Goal: Task Accomplishment & Management: Use online tool/utility

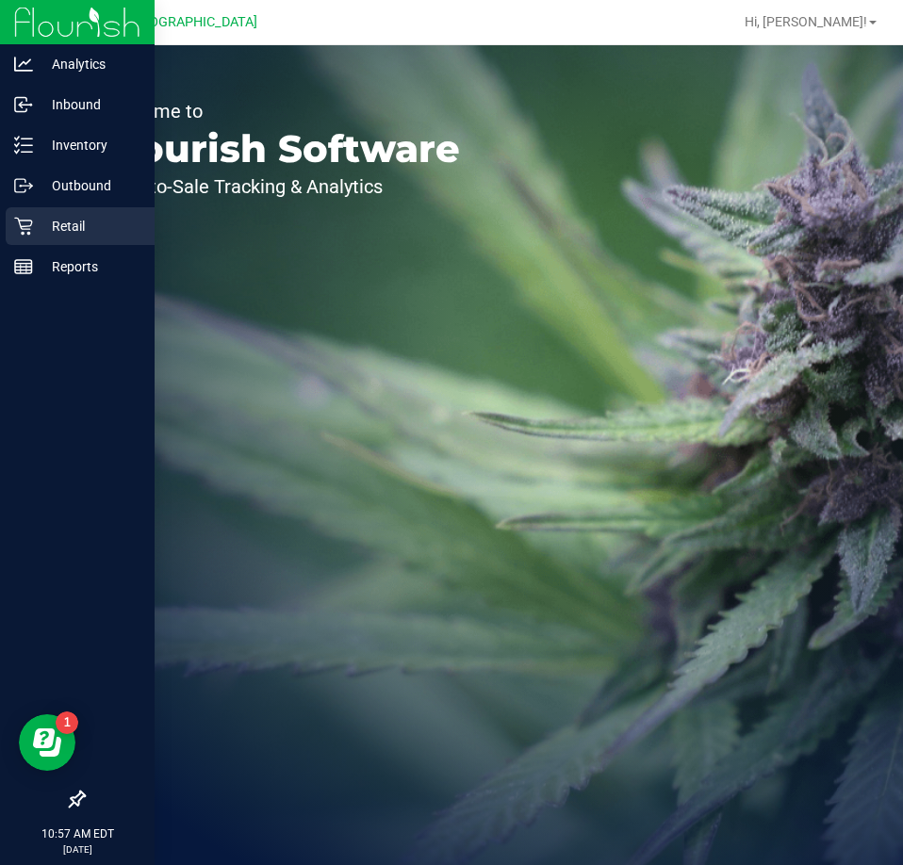
drag, startPoint x: 197, startPoint y: 170, endPoint x: 27, endPoint y: 237, distance: 182.4
click at [27, 237] on div "Retail" at bounding box center [80, 226] width 149 height 38
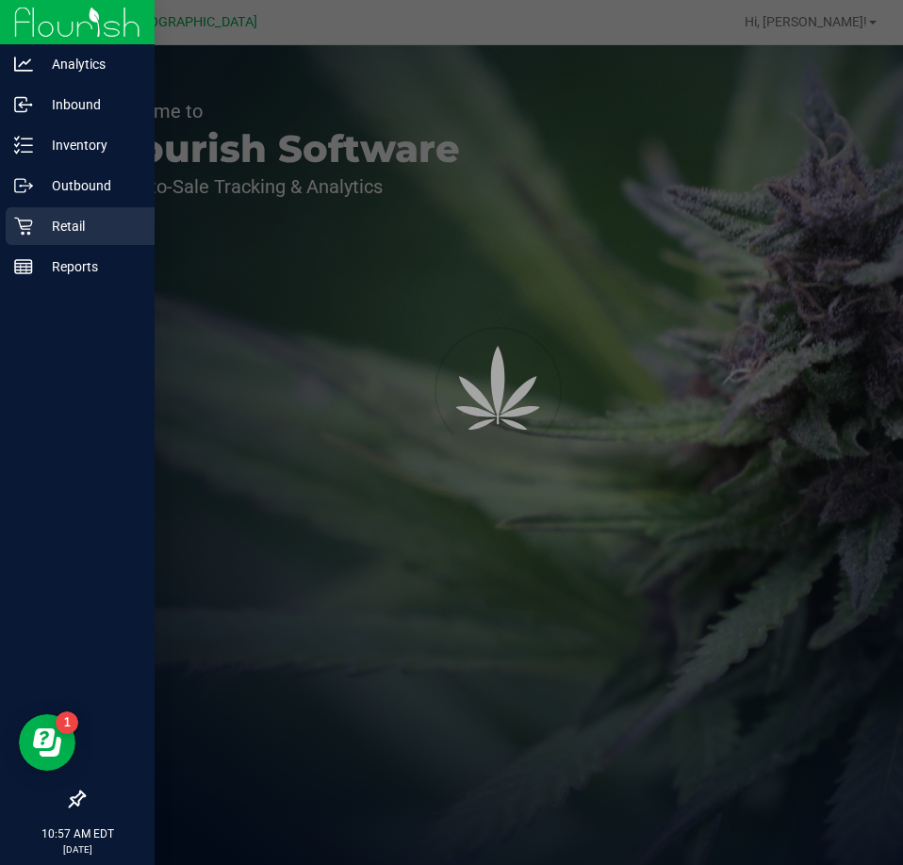
click at [27, 237] on div "Retail" at bounding box center [80, 226] width 149 height 38
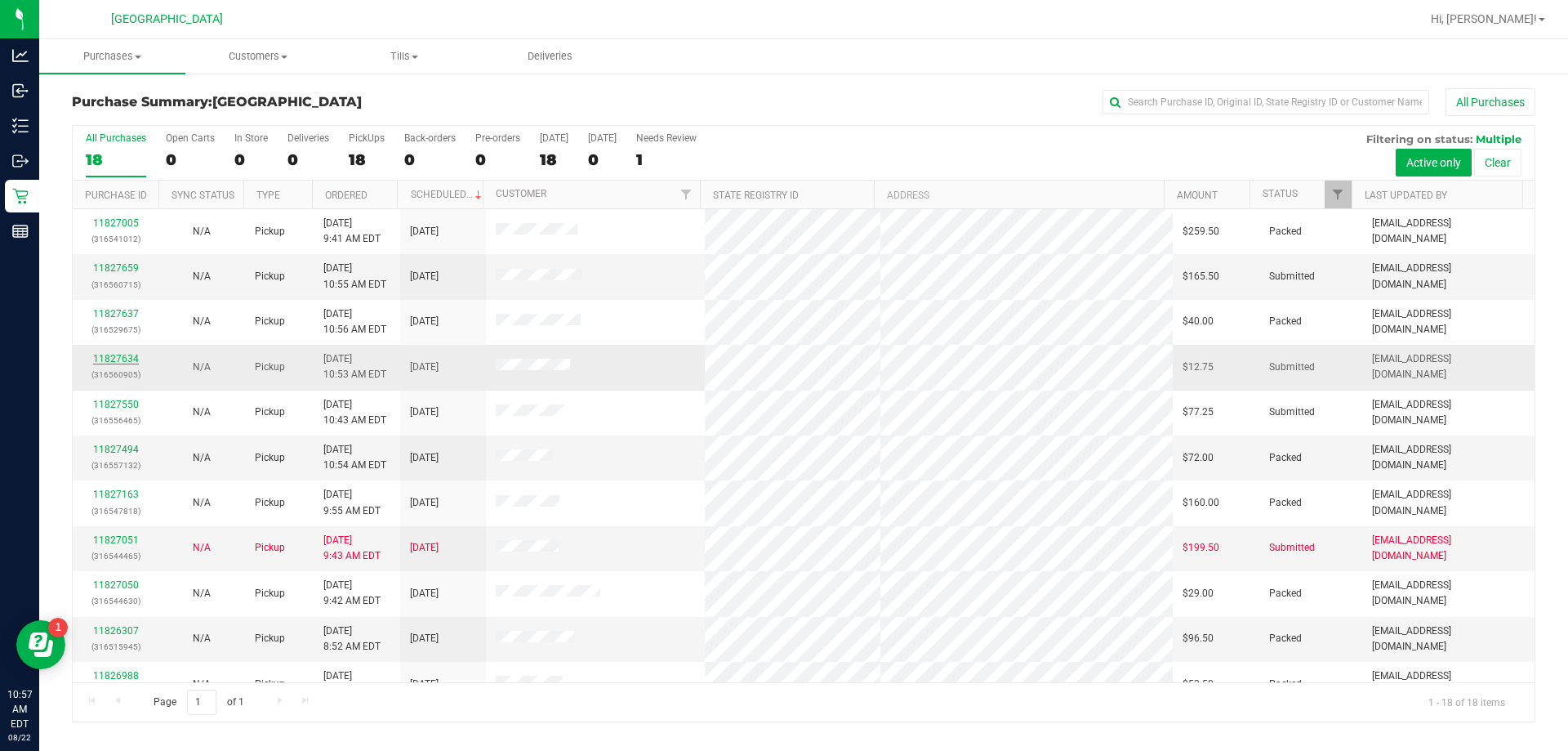
click at [125, 356] on link "11827634" at bounding box center [115, 358] width 46 height 11
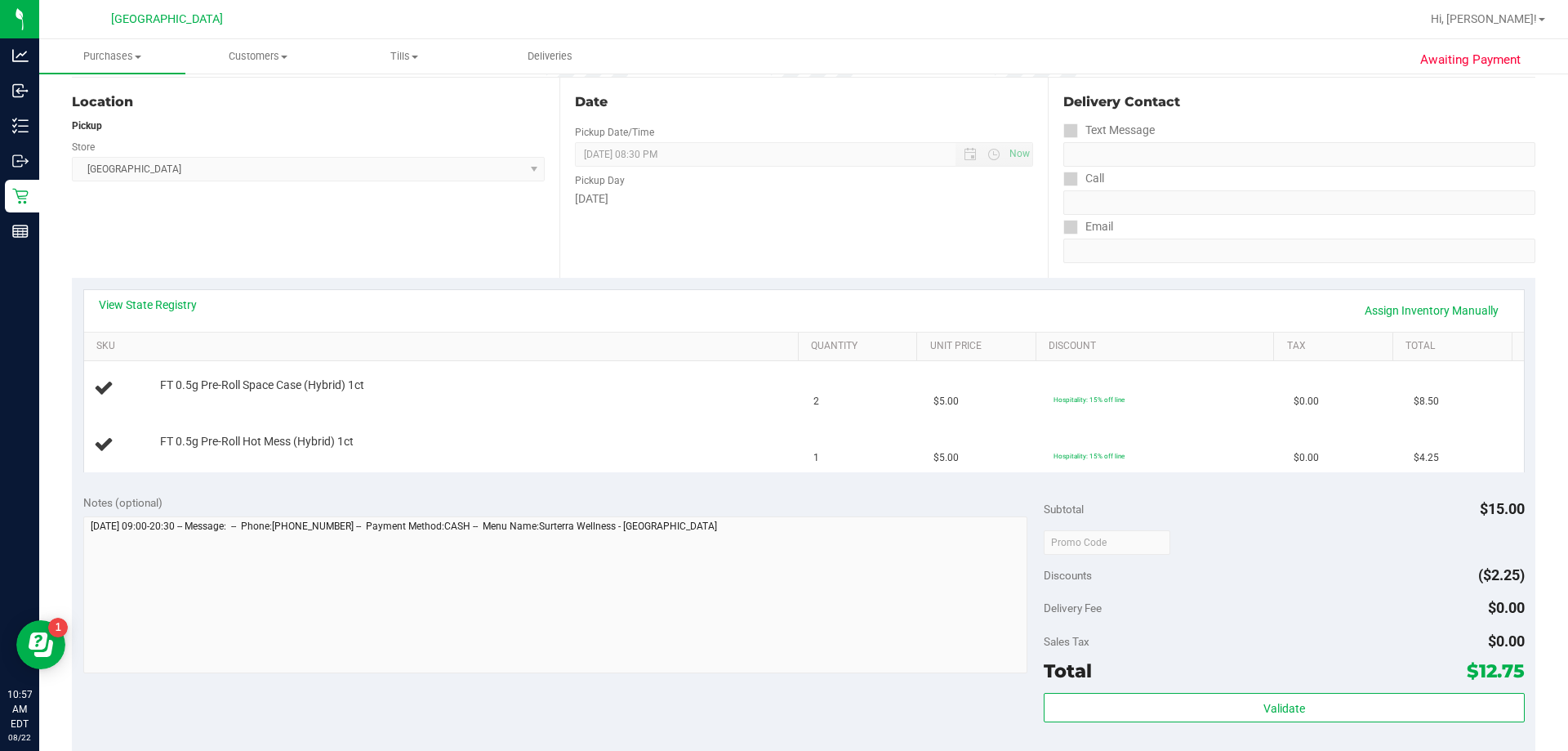
scroll to position [163, 0]
click at [667, 336] on th "SKU" at bounding box center [441, 347] width 714 height 29
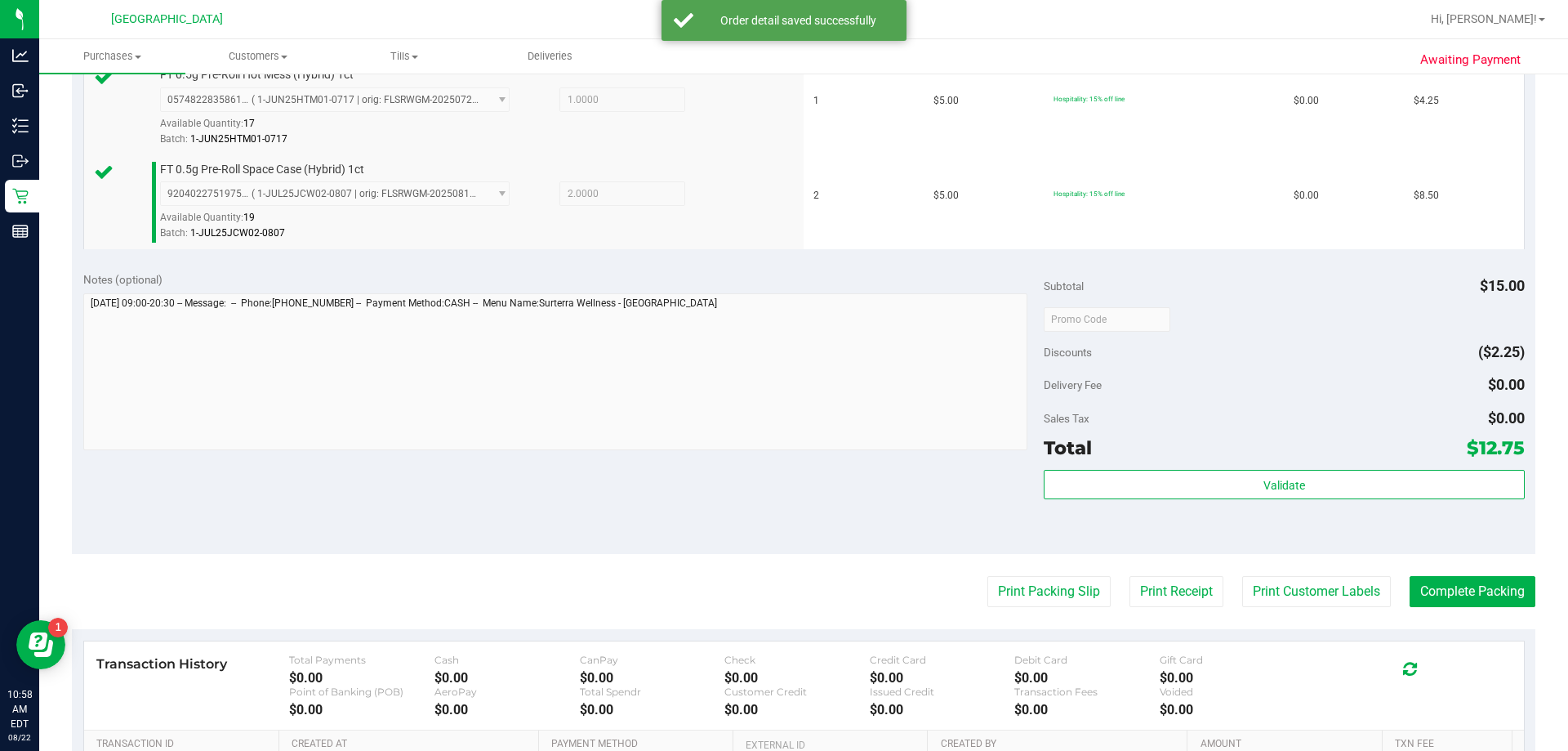
scroll to position [680, 0]
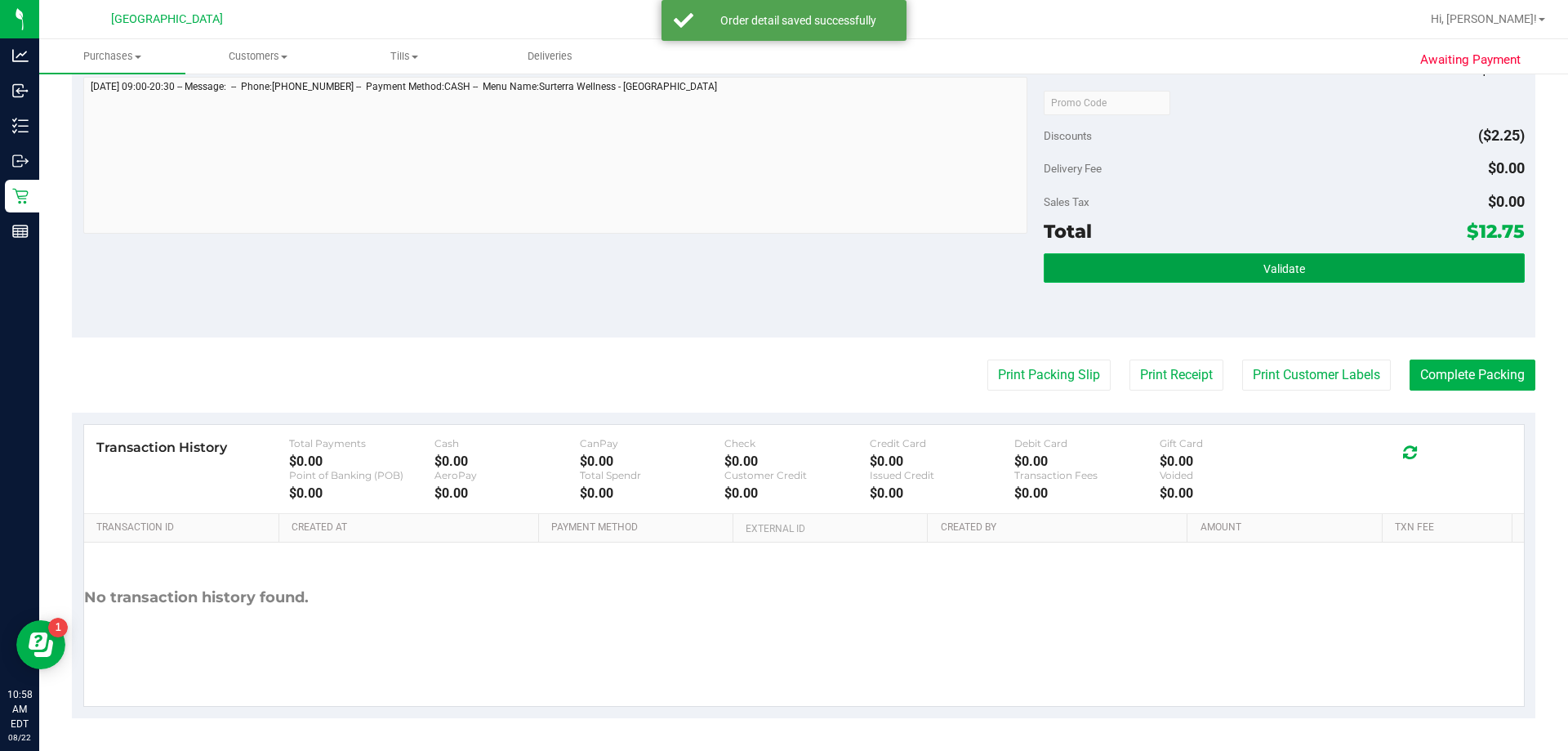
click at [782, 277] on button "Validate" at bounding box center [1284, 268] width 480 height 29
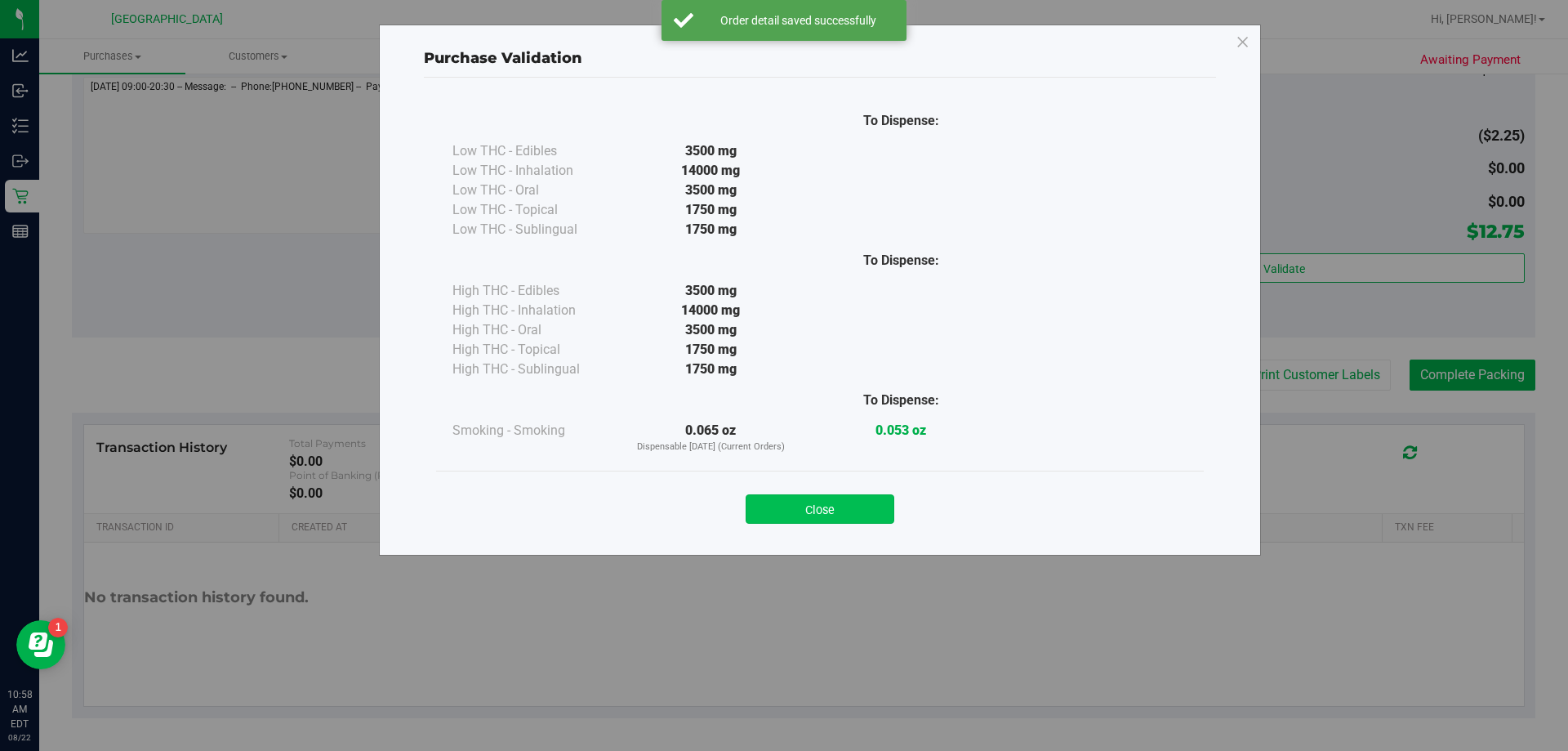
click at [782, 506] on button "Close" at bounding box center [820, 509] width 149 height 29
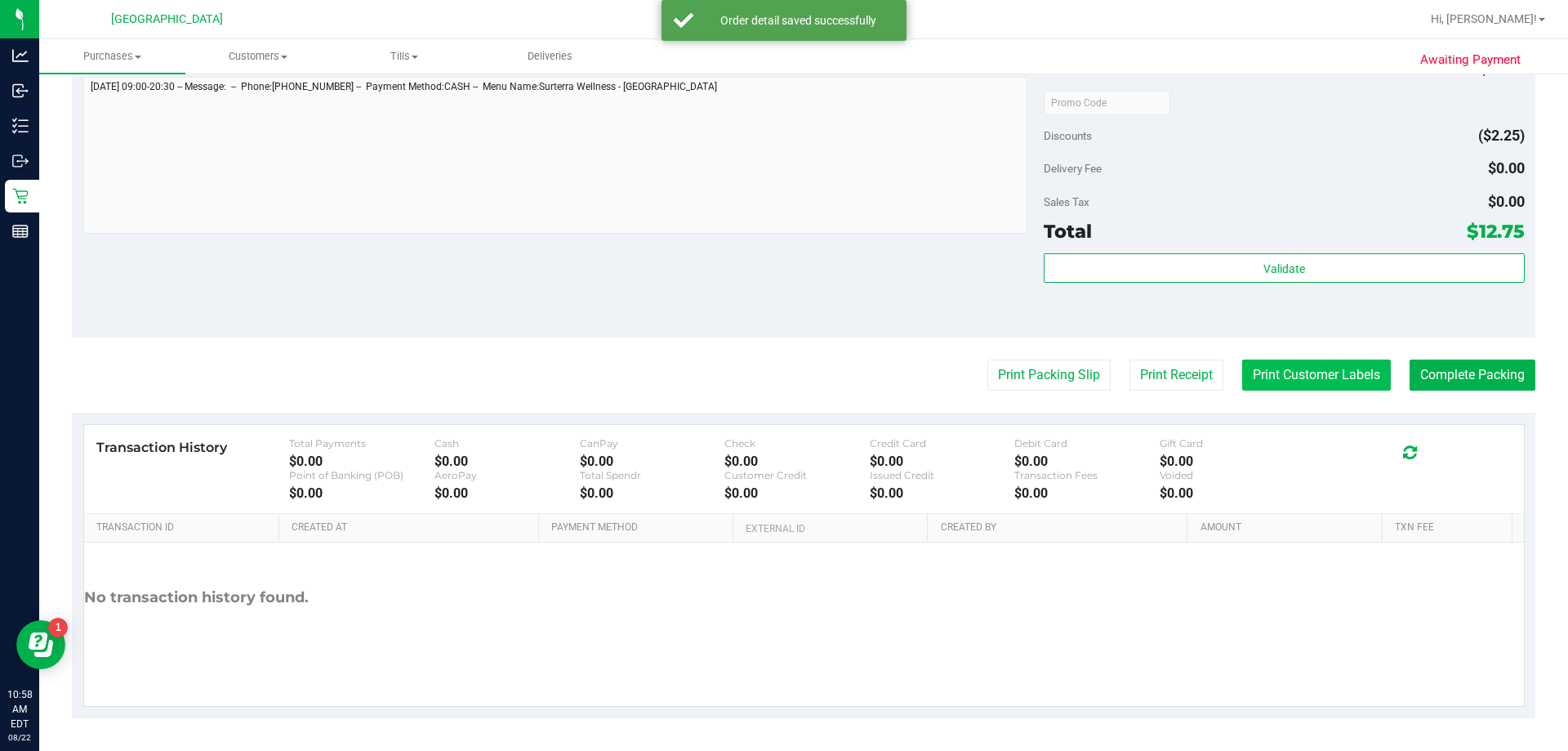
click at [782, 362] on button "Print Customer Labels" at bounding box center [1317, 376] width 149 height 31
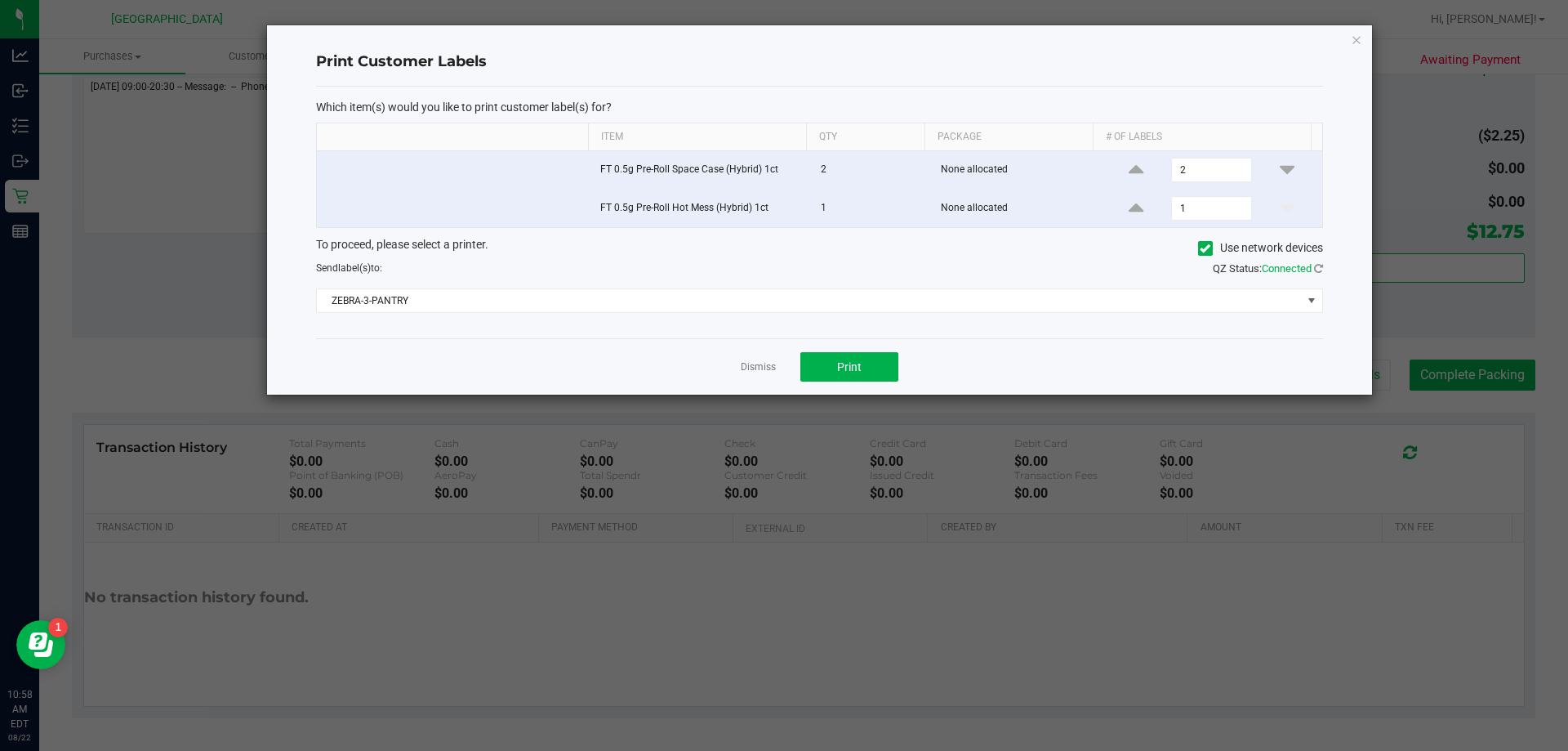
click at [689, 287] on div "To proceed, please select a printer. Use network devices Send label(s) to: QZ S…" at bounding box center [820, 275] width 1007 height 78
click at [667, 302] on span "ZEBRA-3-PANTRY" at bounding box center [810, 301] width 986 height 23
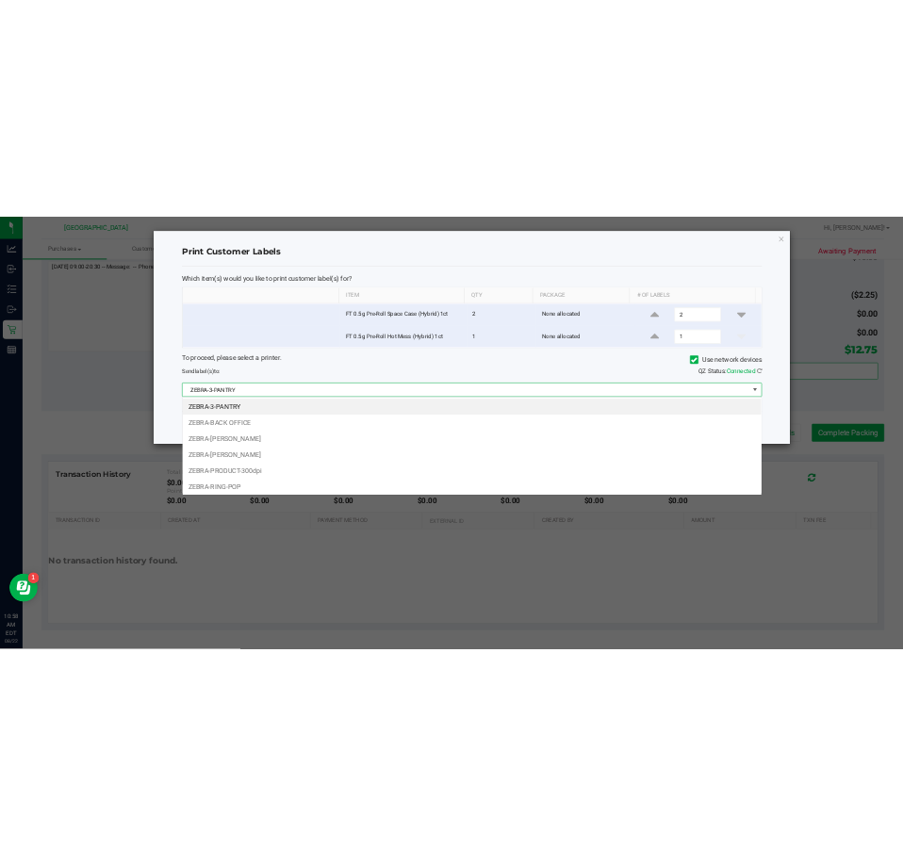
scroll to position [28, 1161]
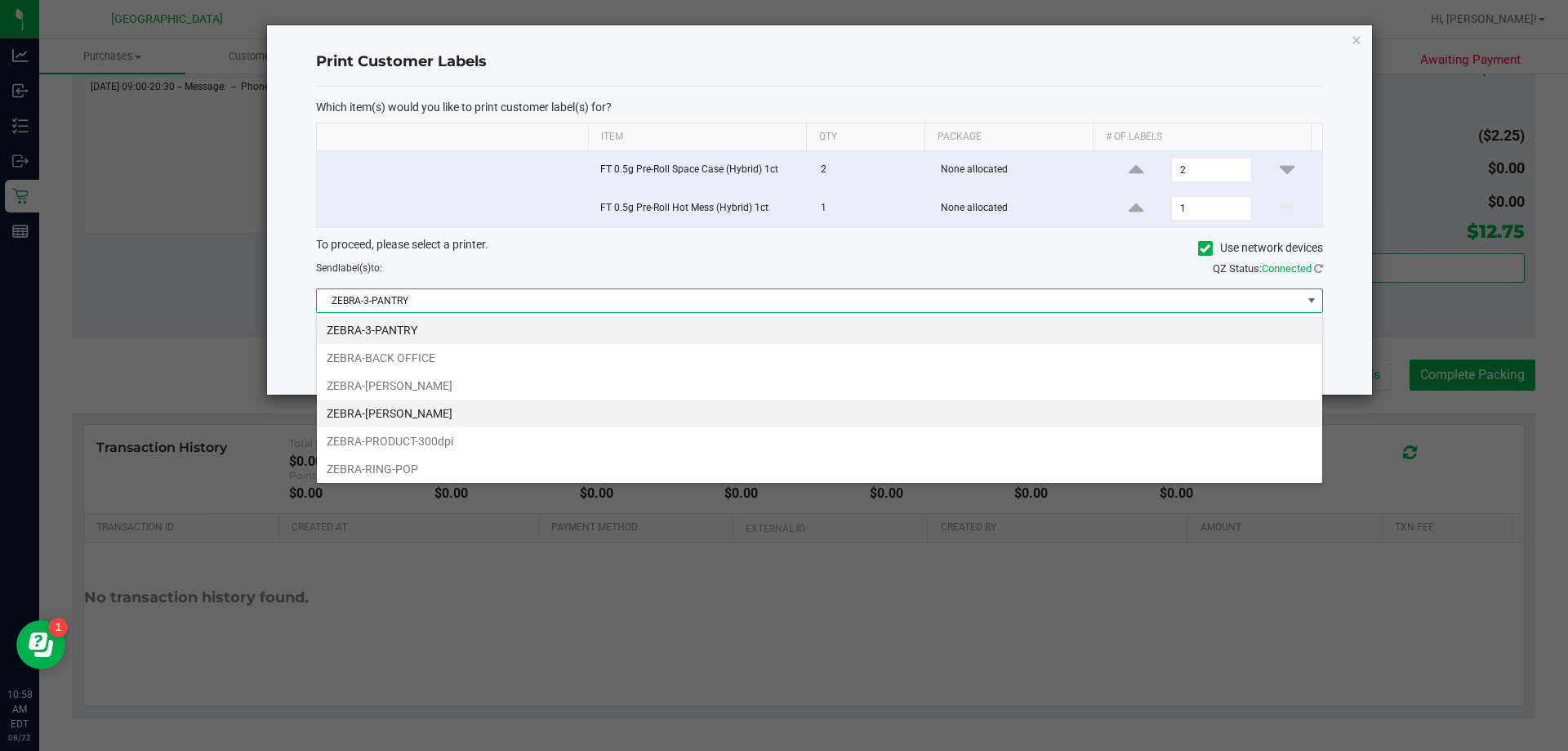
click at [403, 406] on li "ZEBRA-[PERSON_NAME]" at bounding box center [820, 414] width 1005 height 28
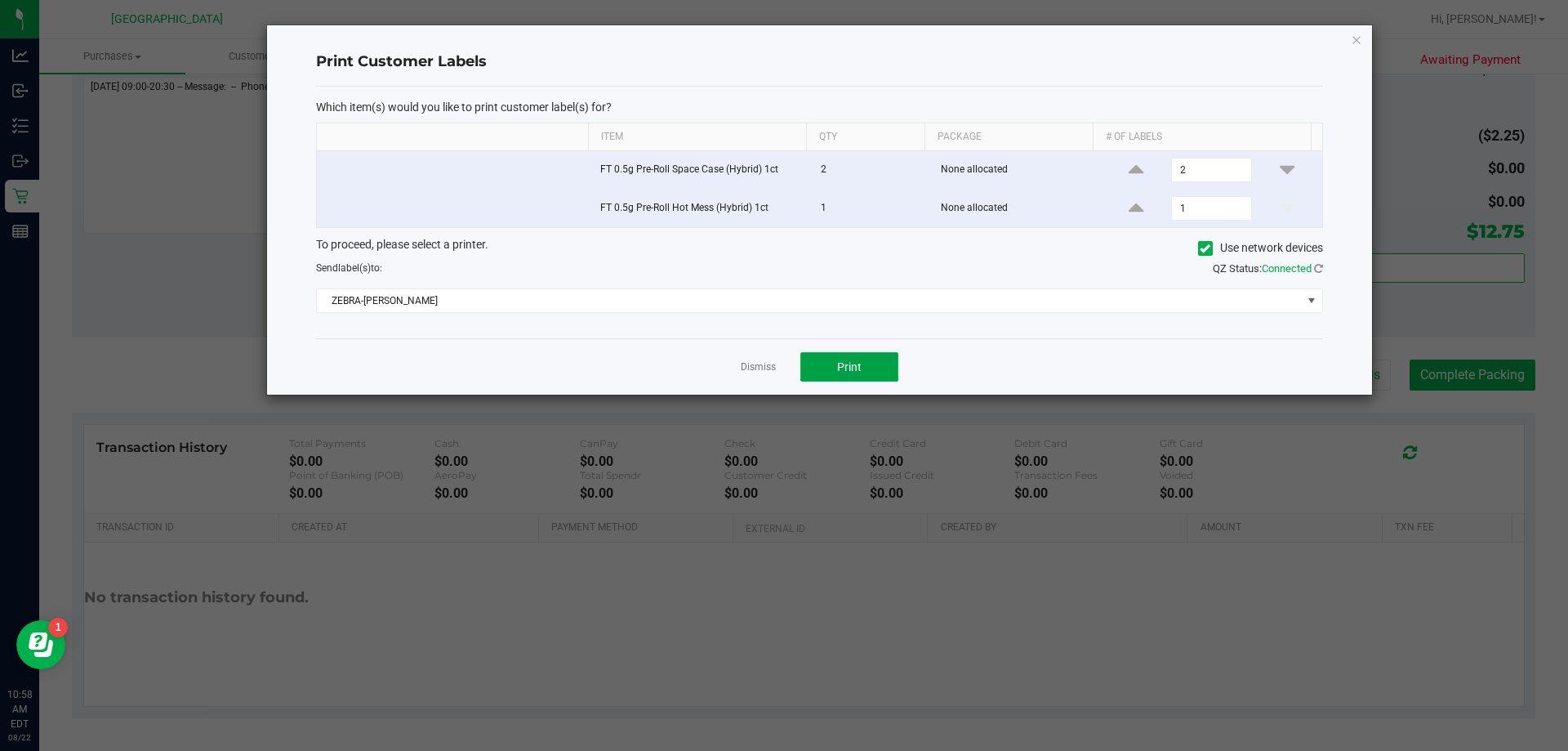
click at [782, 355] on button "Print" at bounding box center [849, 367] width 98 height 29
click at [755, 369] on link "Dismiss" at bounding box center [758, 368] width 36 height 14
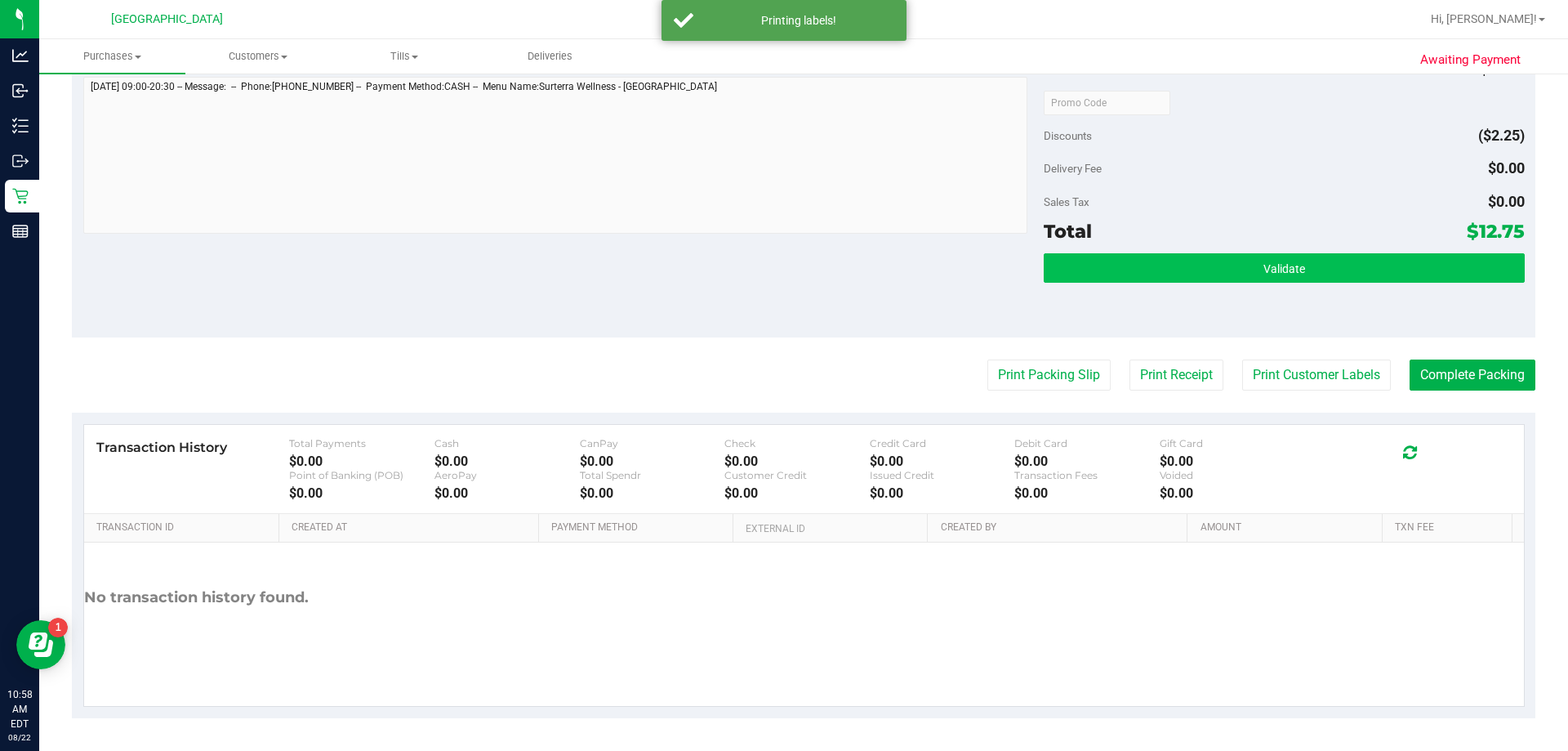
click at [782, 244] on div "Total $12.75" at bounding box center [1284, 232] width 480 height 29
click at [782, 262] on button "Validate" at bounding box center [1284, 268] width 480 height 29
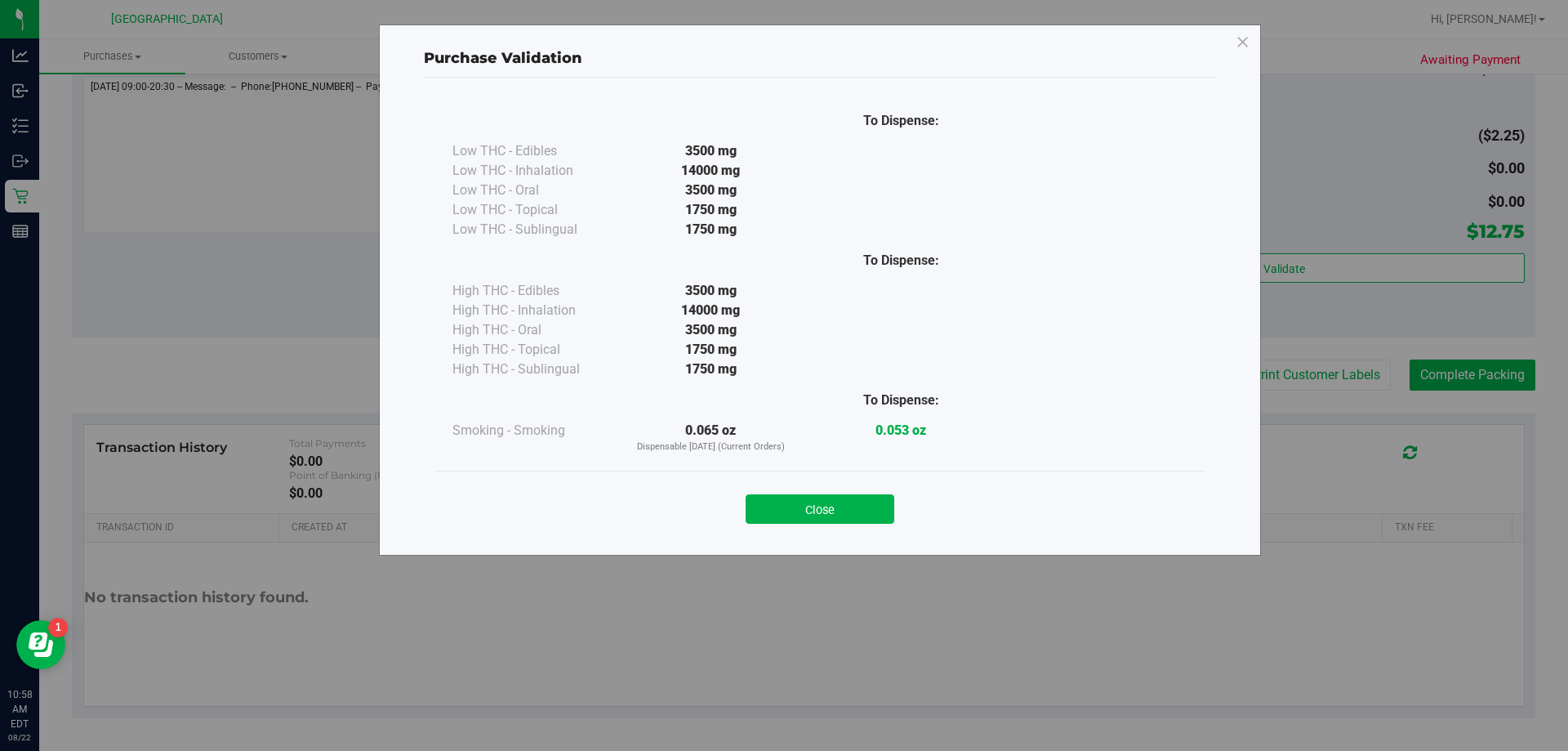
click at [782, 490] on div "Close" at bounding box center [820, 504] width 744 height 41
click at [782, 494] on button "Close" at bounding box center [820, 509] width 149 height 29
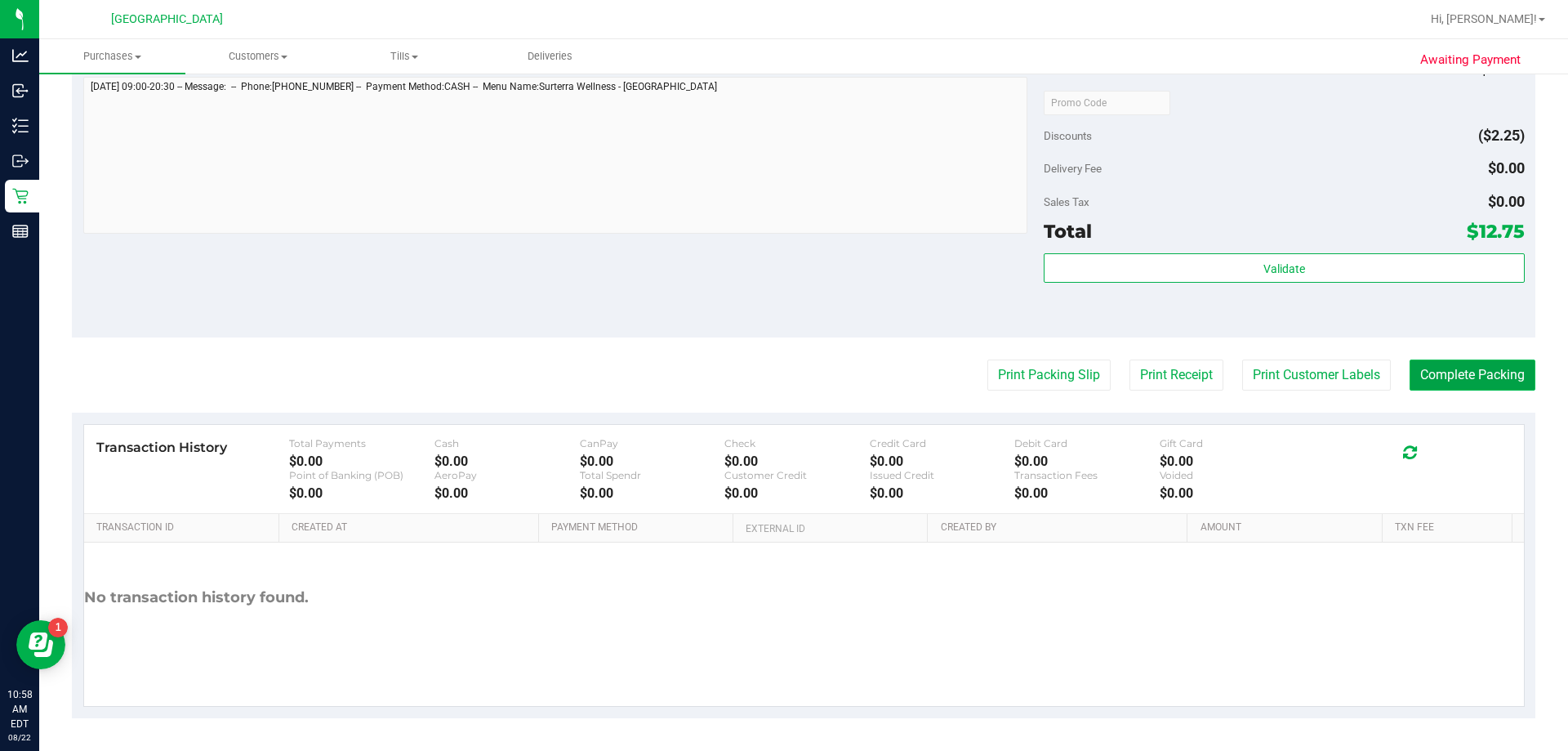
click at [782, 367] on button "Complete Packing" at bounding box center [1473, 376] width 126 height 31
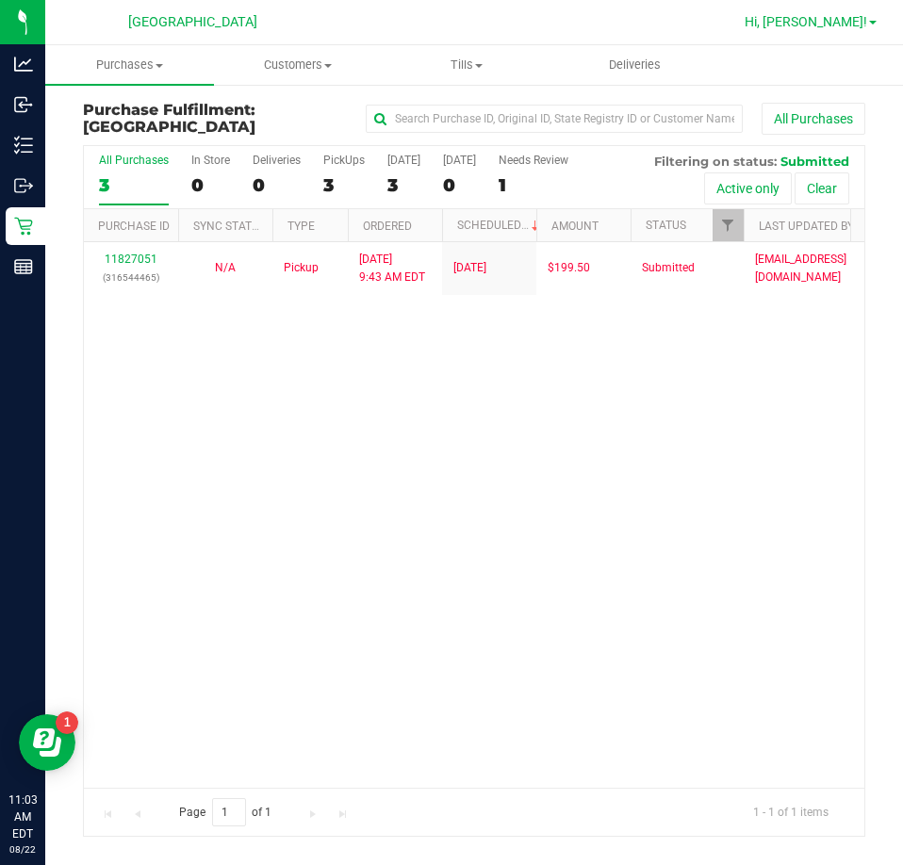
click at [842, 25] on span "Hi, [PERSON_NAME]!" at bounding box center [806, 21] width 123 height 15
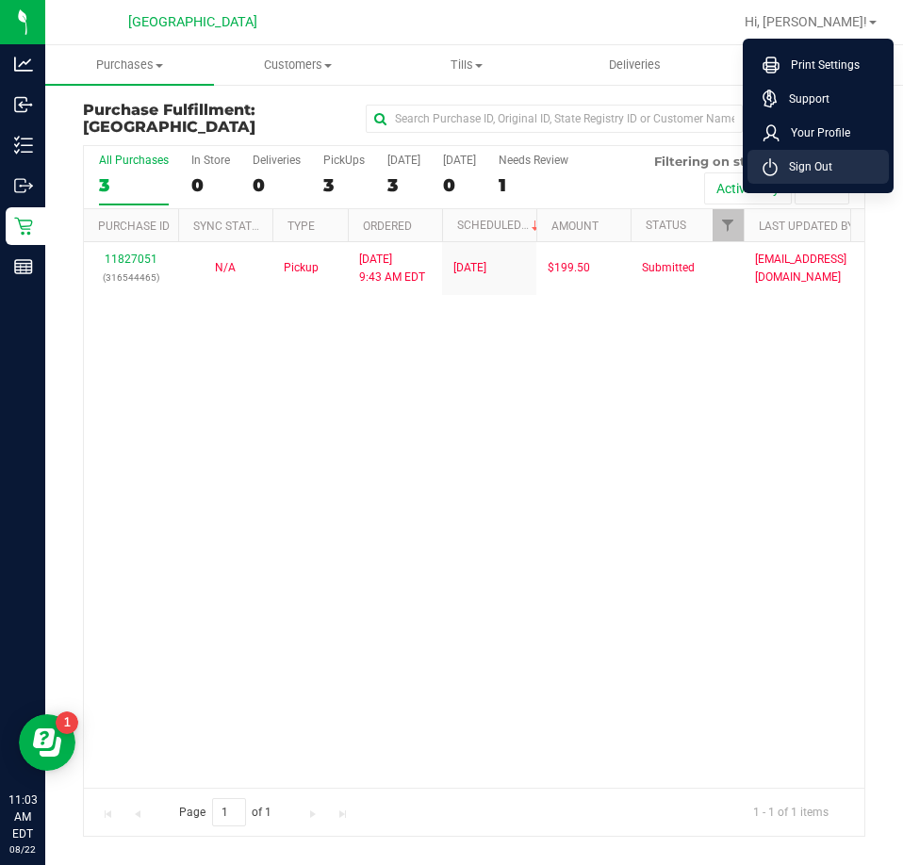
click at [814, 156] on li "Sign Out" at bounding box center [817, 167] width 141 height 34
